Goal: Information Seeking & Learning: Learn about a topic

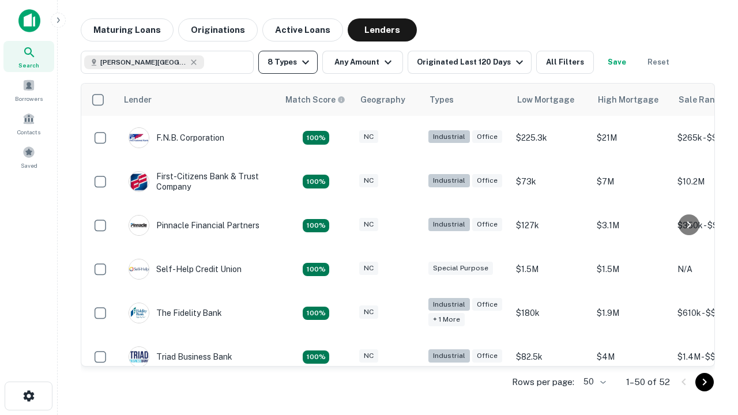
click at [288, 62] on button "8 Types" at bounding box center [287, 62] width 59 height 23
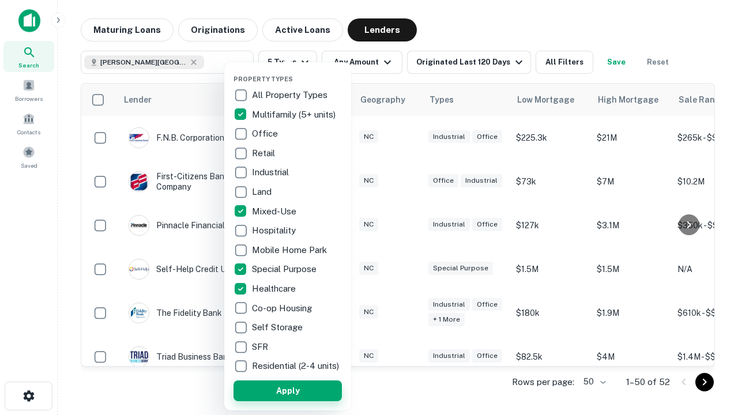
click at [288, 390] on button "Apply" at bounding box center [287, 390] width 108 height 21
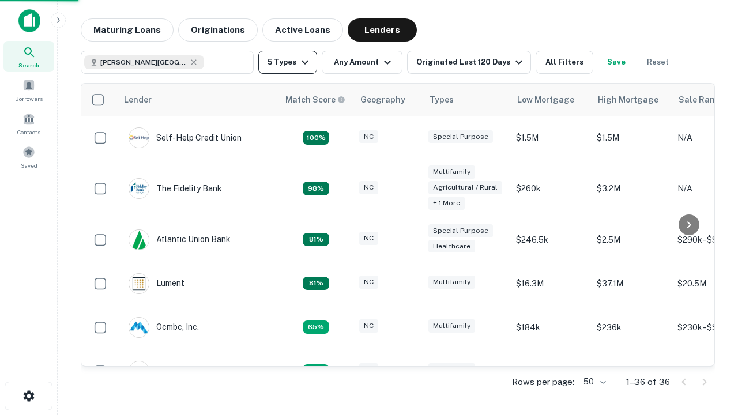
click at [288, 62] on button "5 Types" at bounding box center [287, 62] width 59 height 23
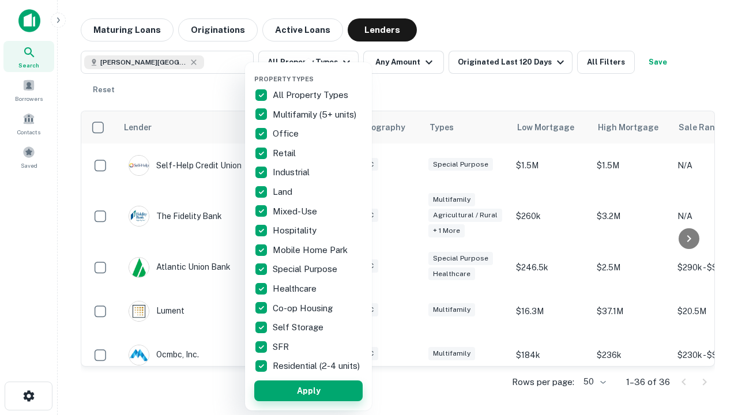
click at [308, 390] on button "Apply" at bounding box center [308, 390] width 108 height 21
